Goal: Information Seeking & Learning: Check status

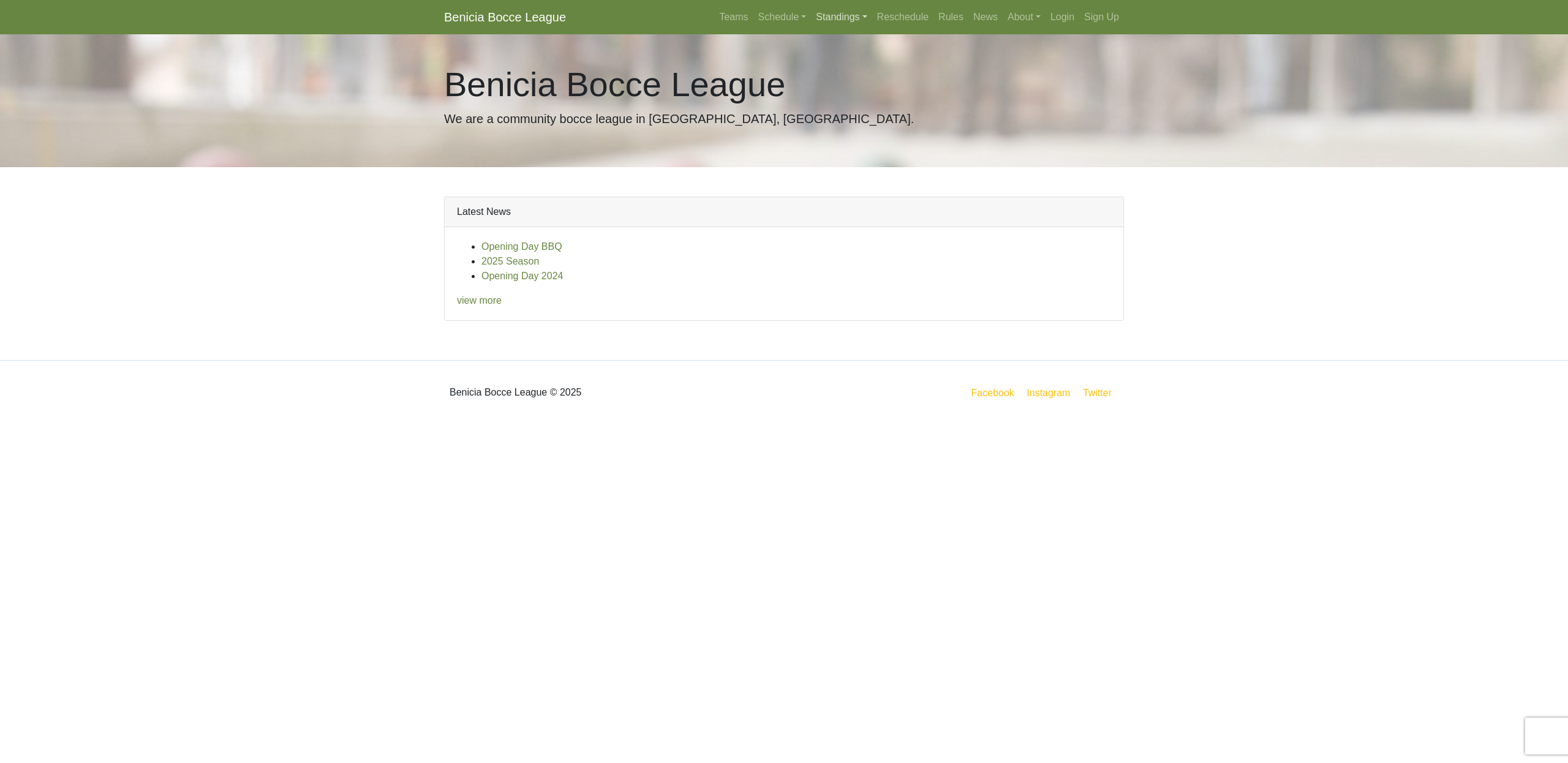
click at [829, 19] on link "Standings" at bounding box center [842, 17] width 61 height 25
click at [833, 105] on link "[DATE] Night" at bounding box center [861, 105] width 98 height 19
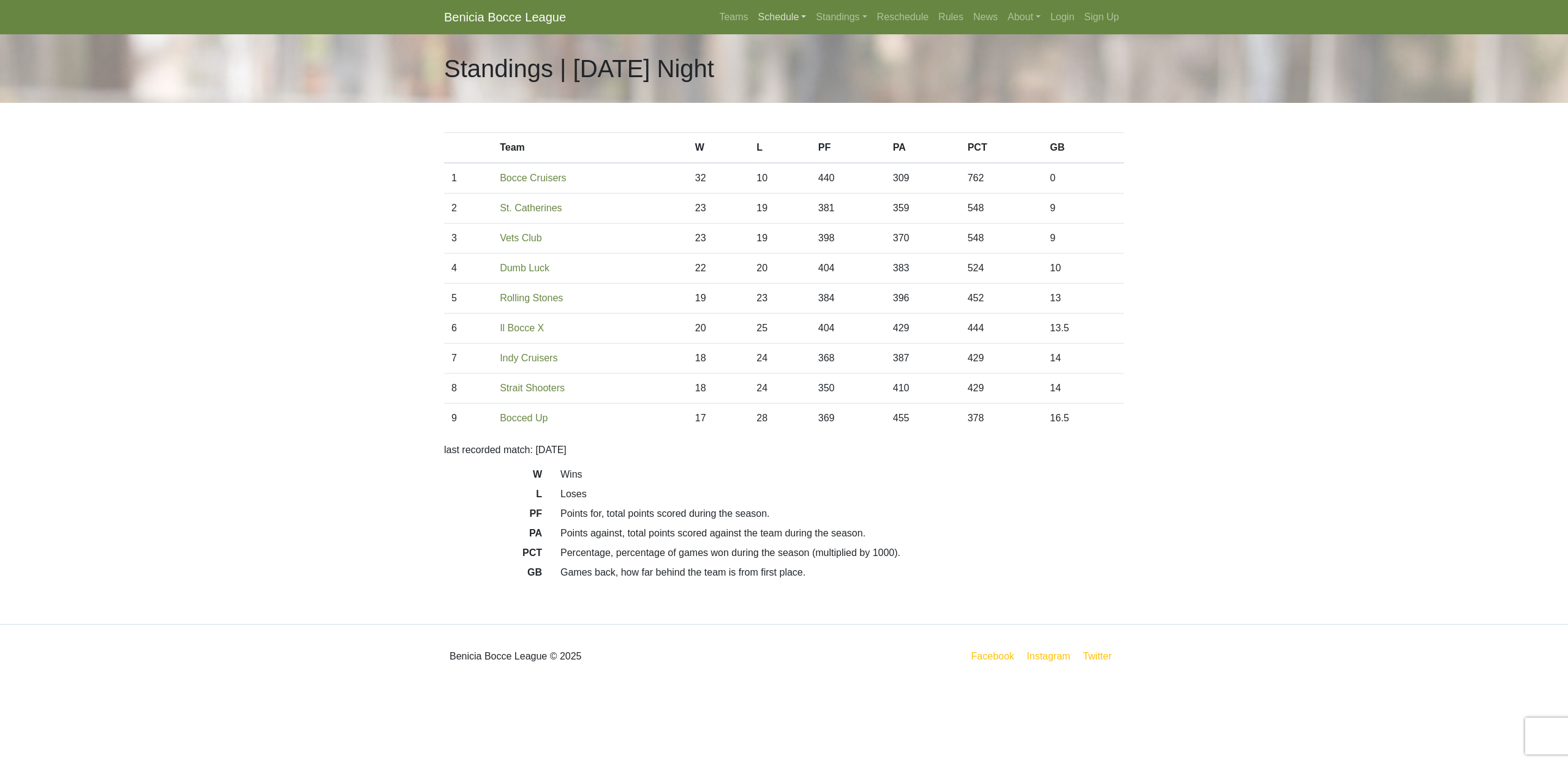
click at [786, 16] on link "Schedule" at bounding box center [783, 17] width 58 height 25
click at [778, 67] on link "[DATE] Night" at bounding box center [803, 65] width 98 height 19
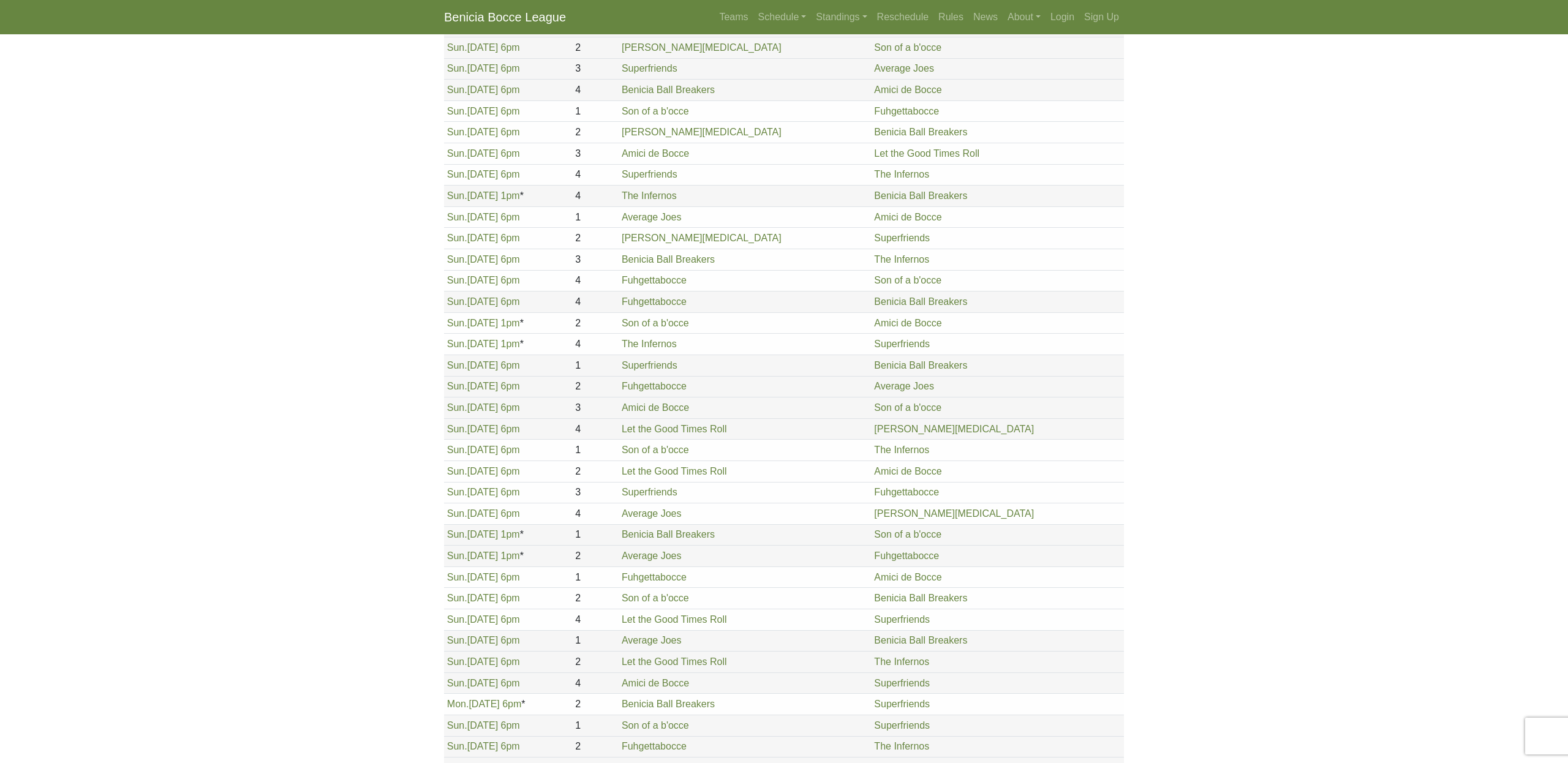
scroll to position [110, 0]
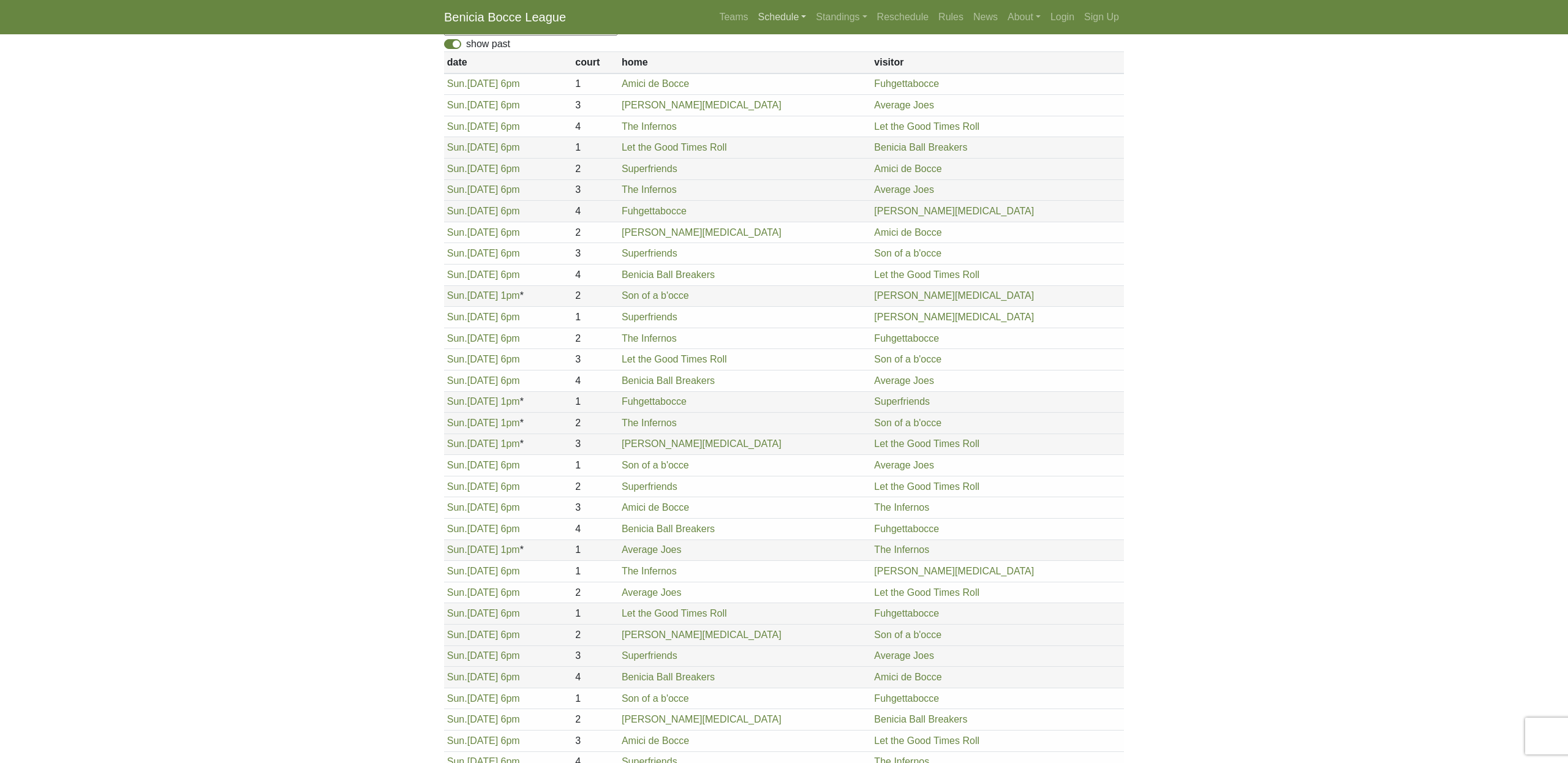
click at [781, 16] on link "Schedule" at bounding box center [783, 17] width 58 height 25
click at [772, 50] on link "[DATE] Morning" at bounding box center [803, 46] width 98 height 19
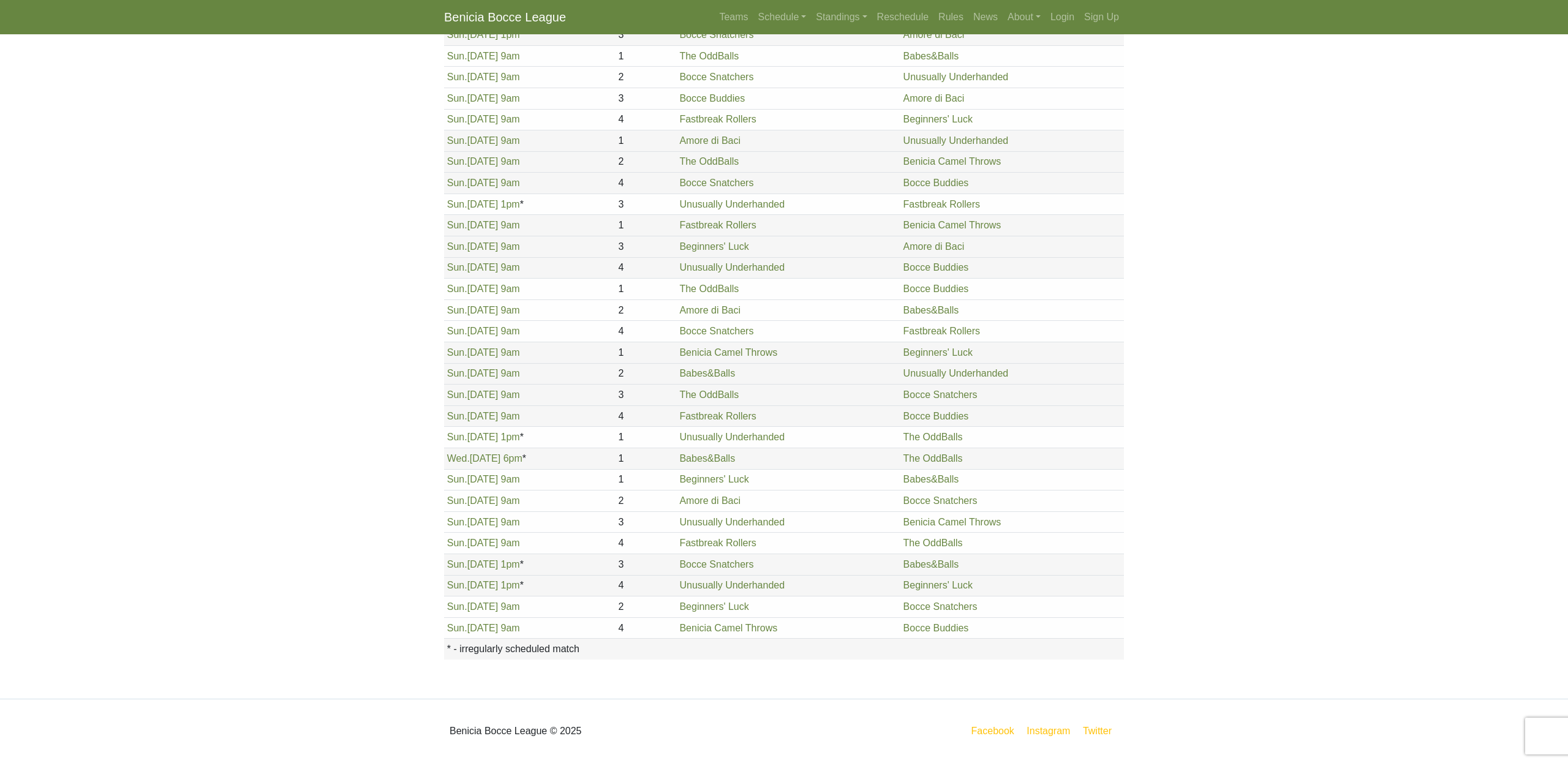
scroll to position [542, 0]
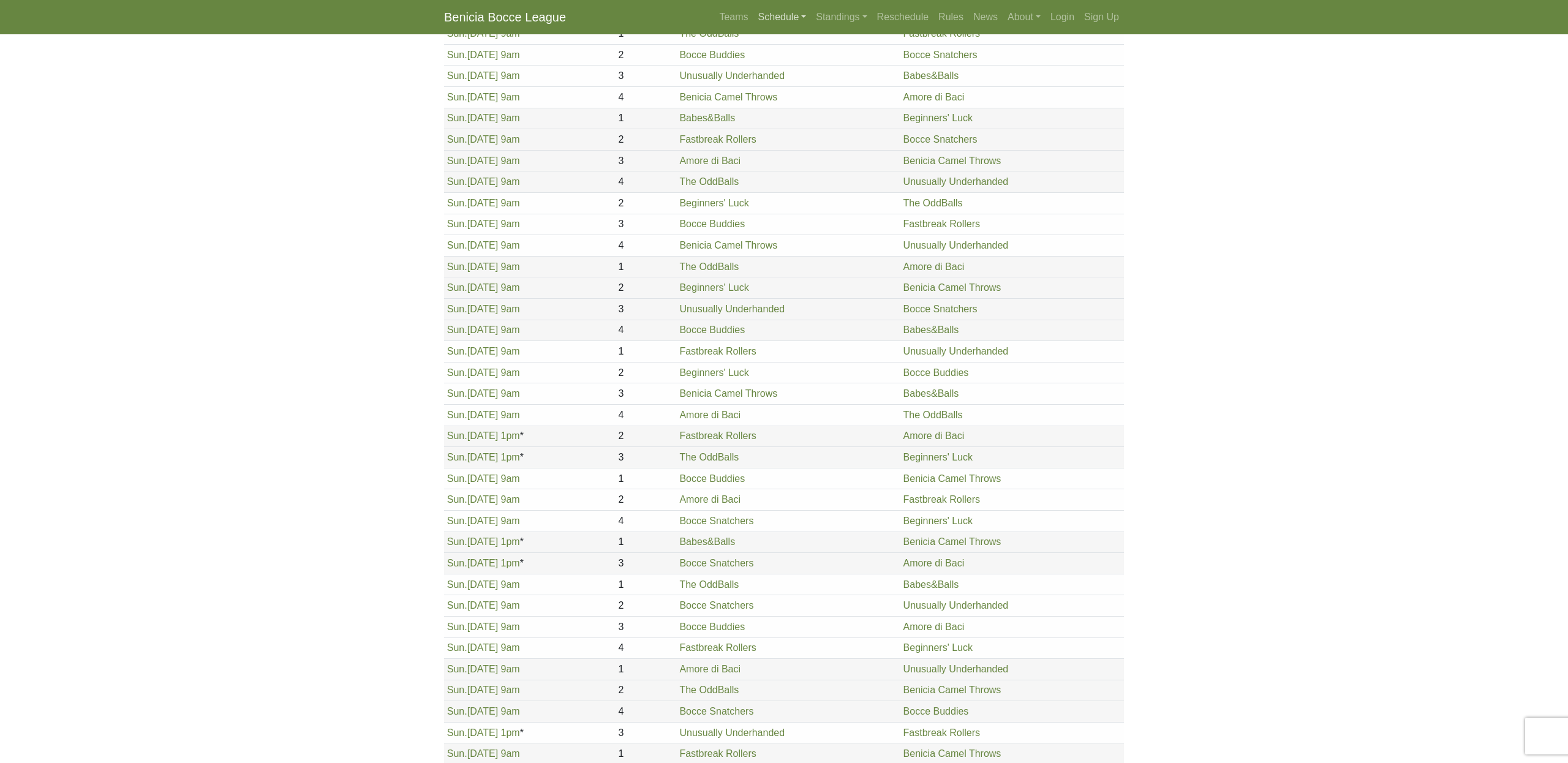
click at [773, 18] on link "Schedule" at bounding box center [783, 17] width 58 height 25
click at [772, 83] on link "[DATE] Night" at bounding box center [803, 85] width 98 height 19
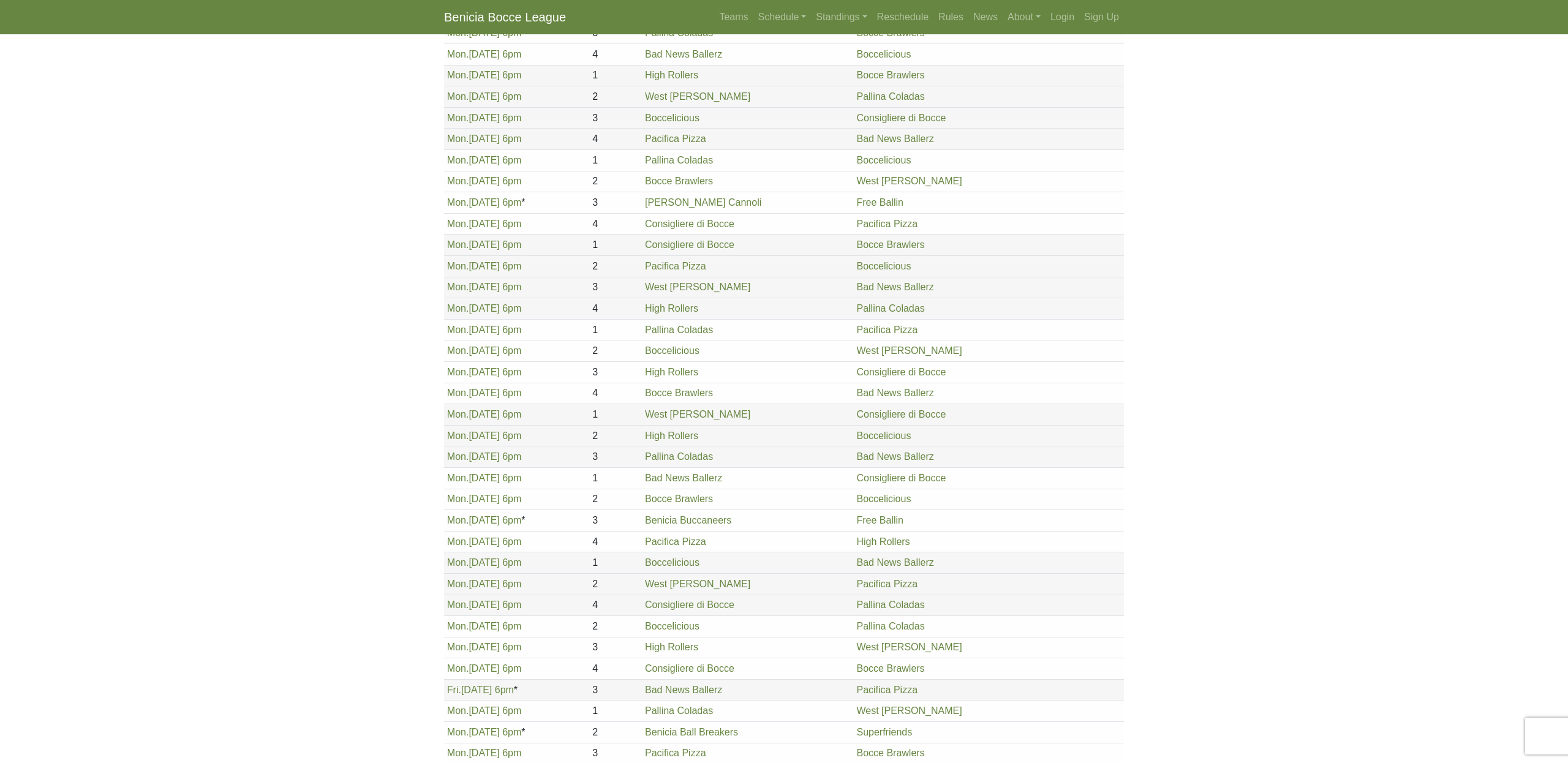
scroll to position [417, 0]
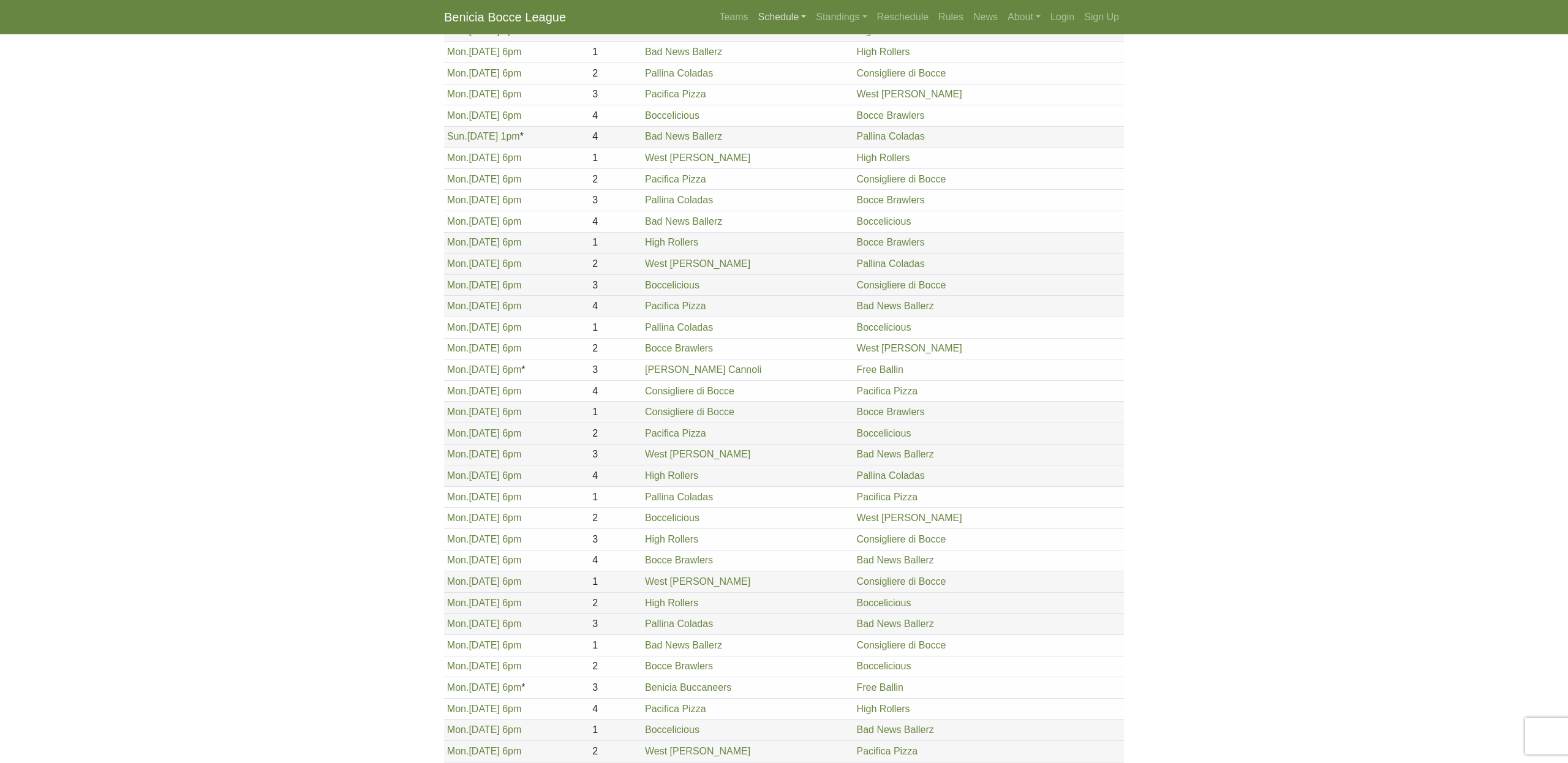
click at [774, 17] on link "Schedule" at bounding box center [783, 17] width 58 height 25
click at [765, 107] on link "[DATE] Night" at bounding box center [803, 105] width 98 height 19
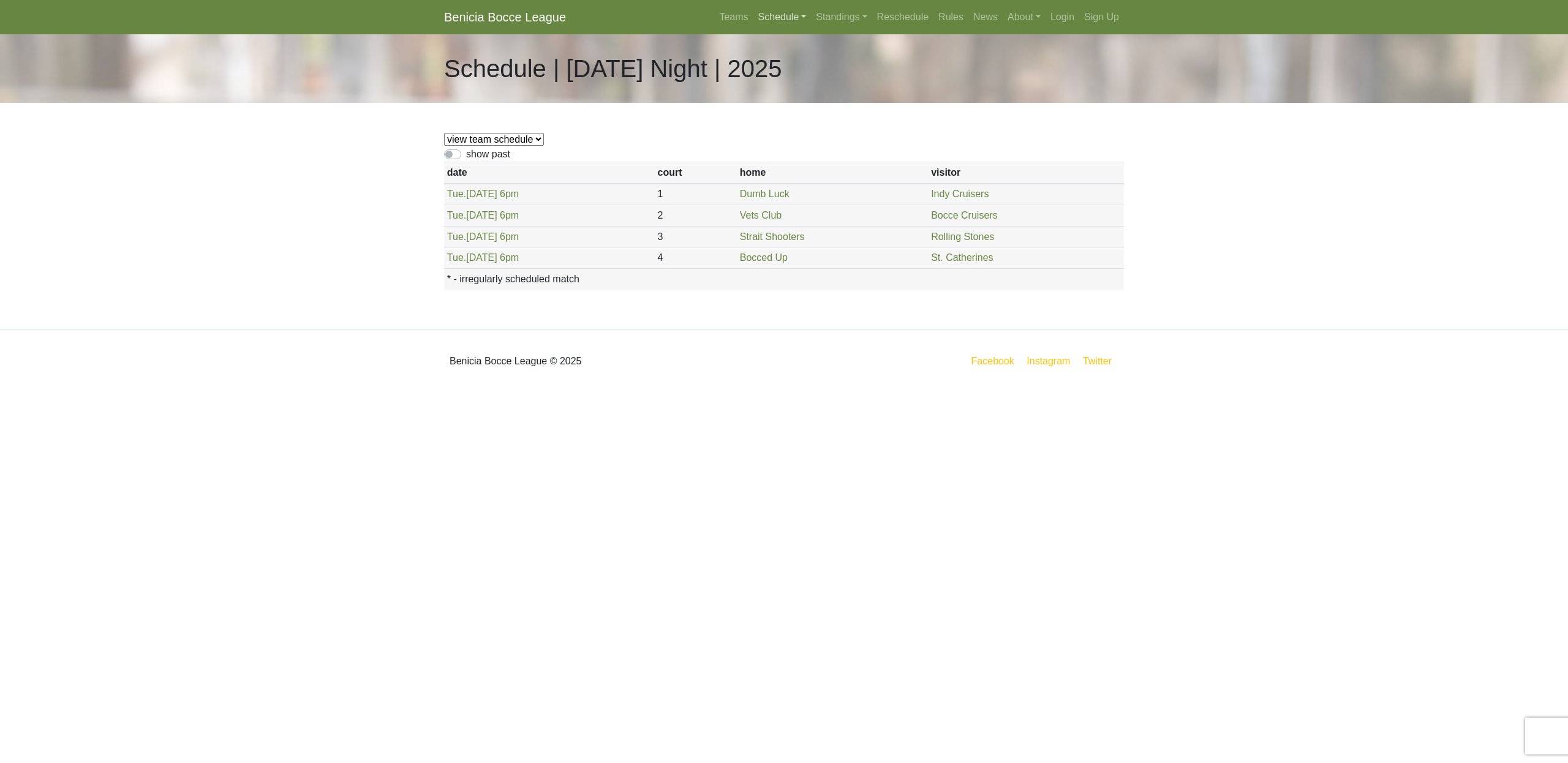
click at [757, 16] on link "Schedule" at bounding box center [783, 17] width 58 height 25
click at [773, 122] on link "[DATE] Night" at bounding box center [803, 124] width 98 height 19
click at [778, 17] on link "Schedule" at bounding box center [783, 17] width 58 height 25
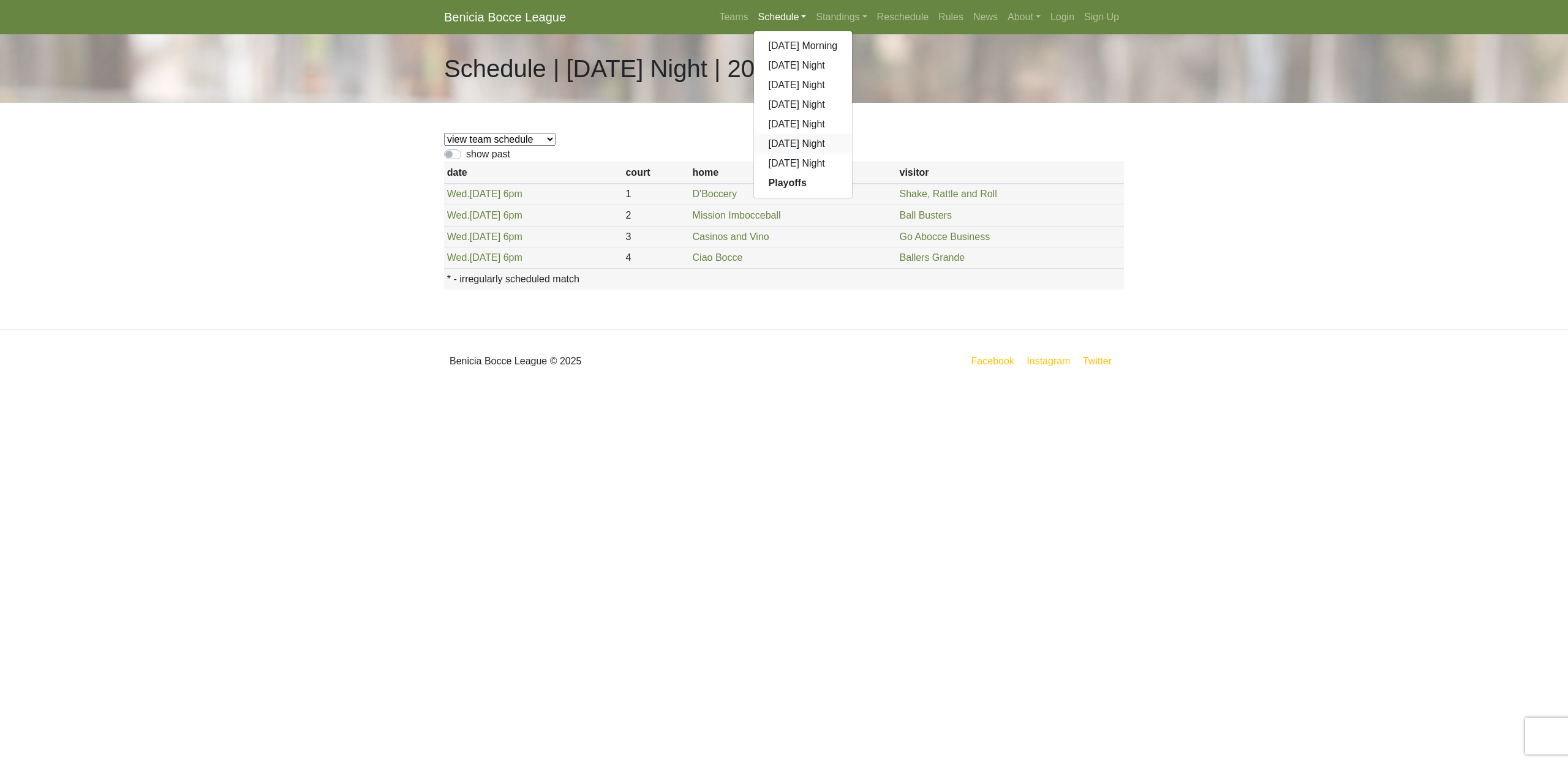
click at [778, 144] on link "[DATE] Night" at bounding box center [803, 144] width 98 height 19
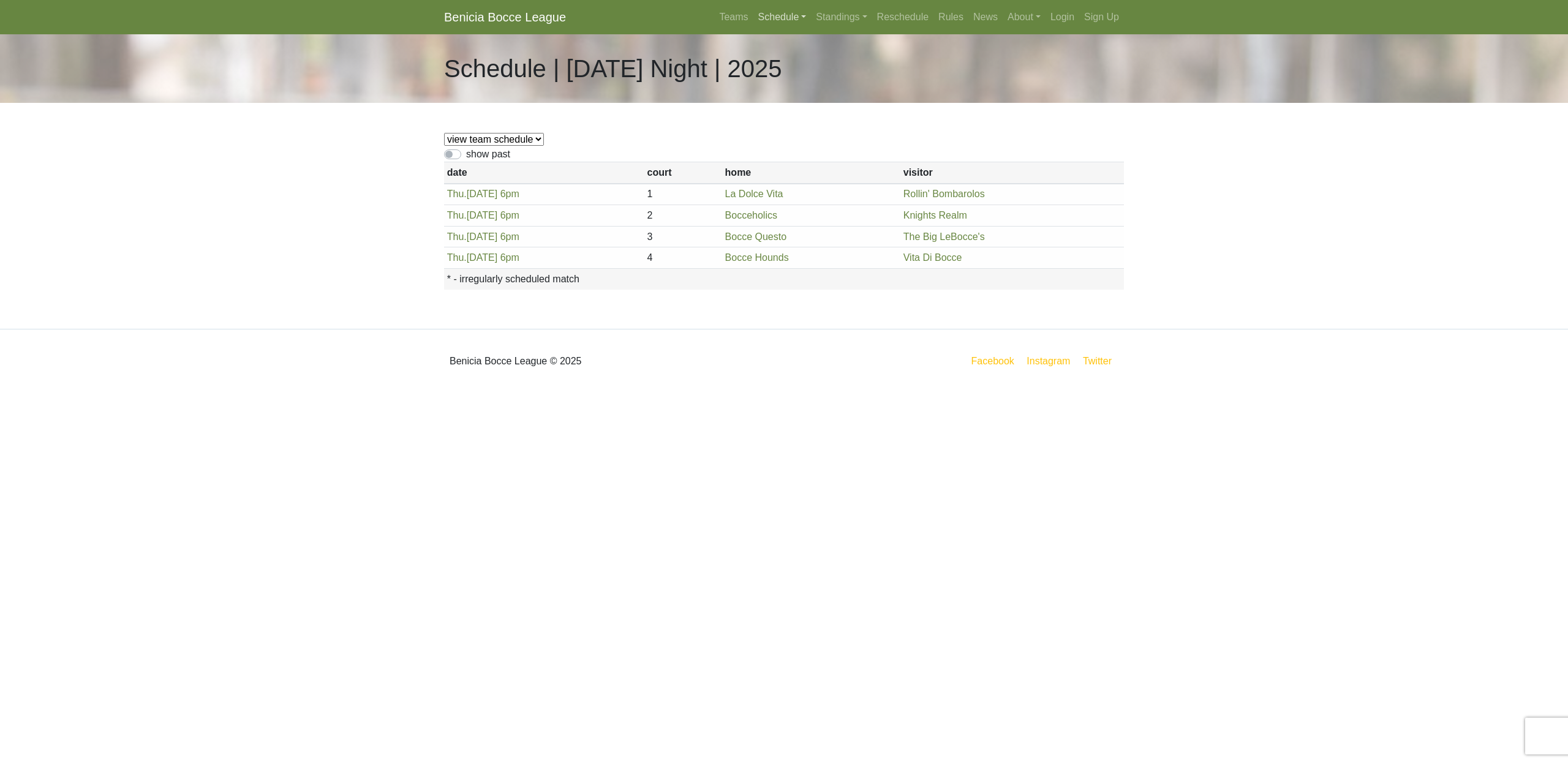
click at [777, 17] on link "Schedule" at bounding box center [783, 17] width 58 height 25
click at [784, 165] on link "[DATE] Night" at bounding box center [803, 163] width 98 height 19
click at [772, 17] on link "Schedule" at bounding box center [783, 17] width 58 height 25
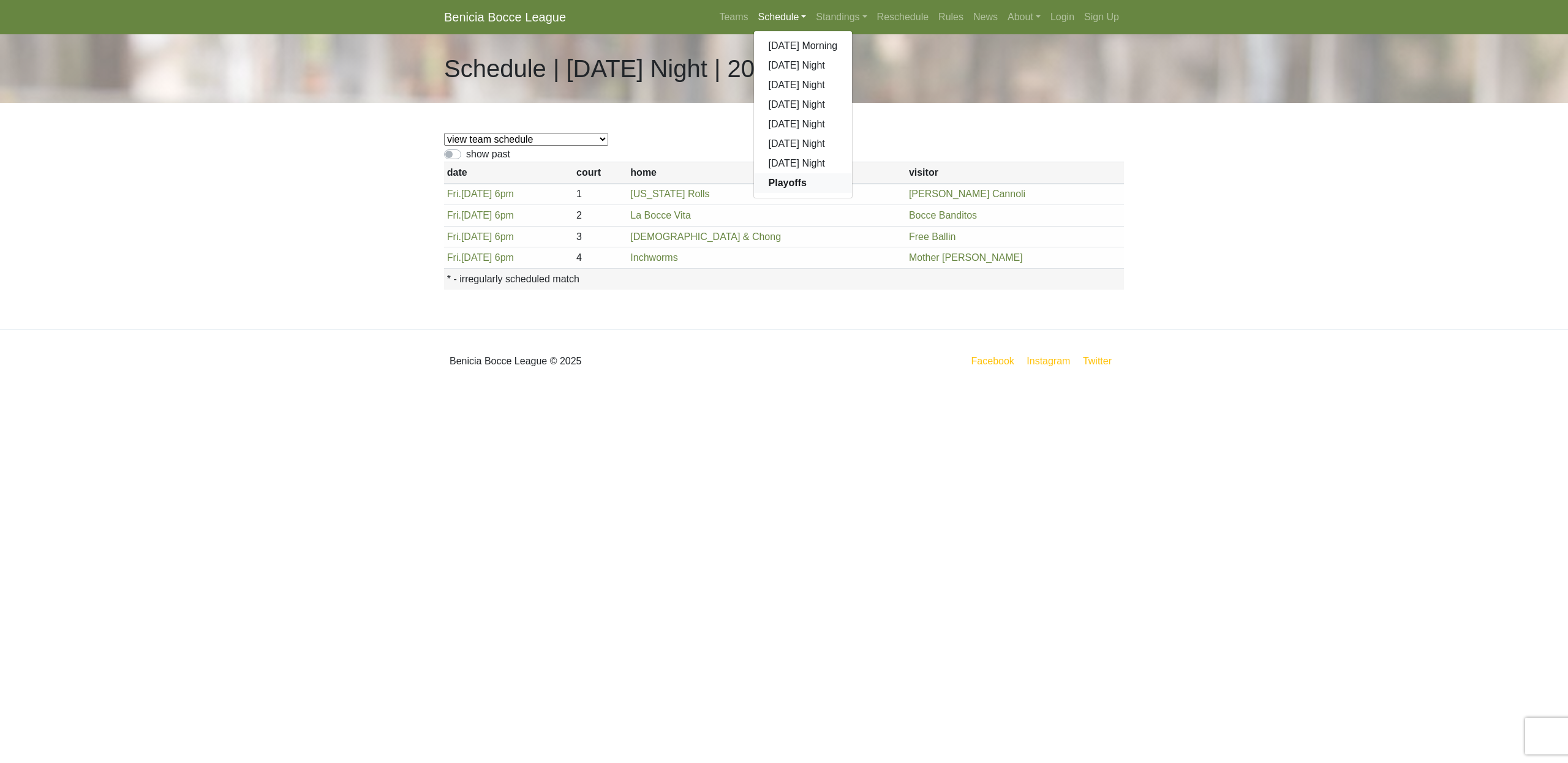
click at [770, 183] on strong "Playoffs" at bounding box center [787, 182] width 38 height 10
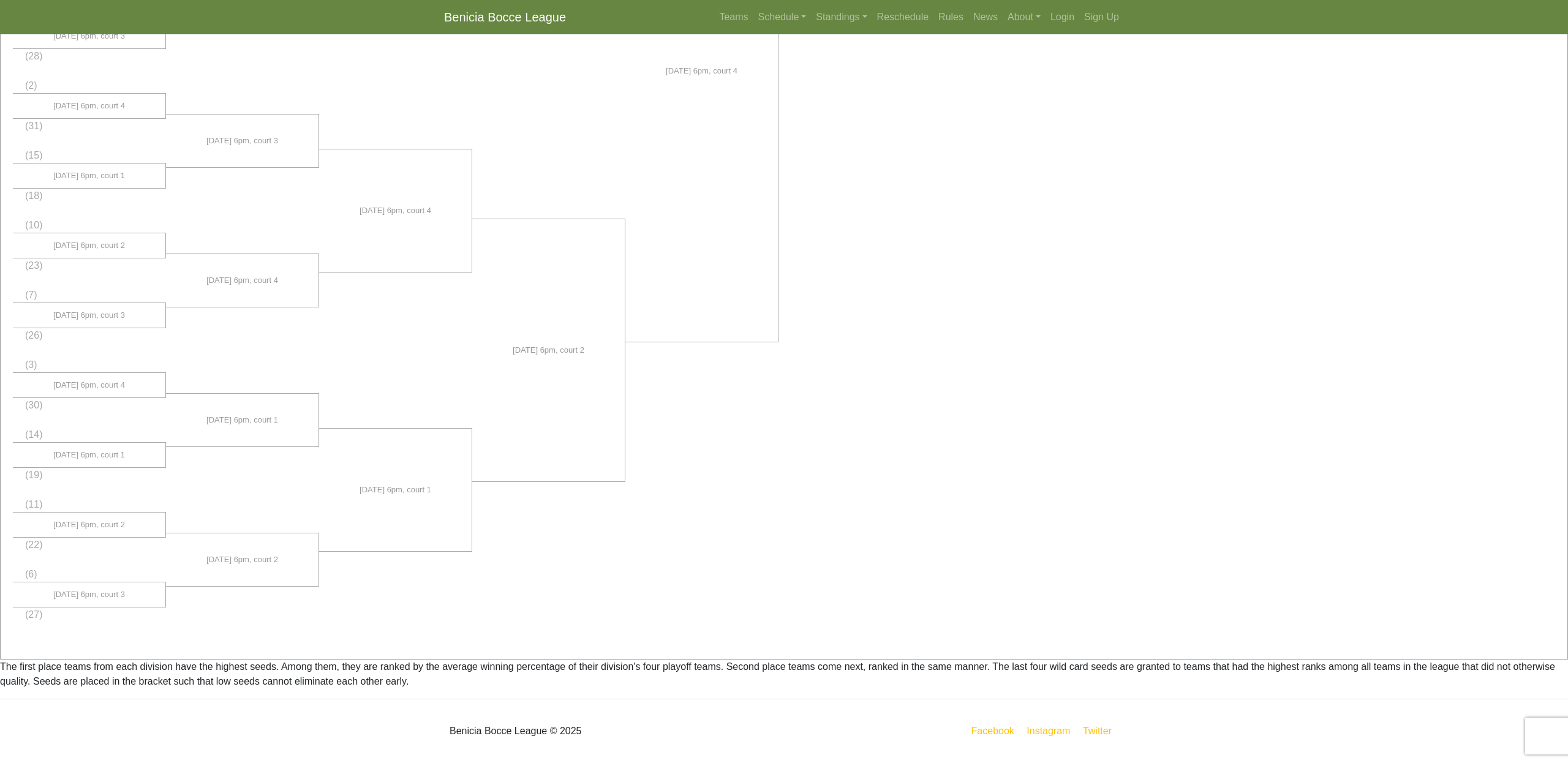
scroll to position [265, 0]
